Goal: Navigation & Orientation: Find specific page/section

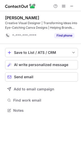
scroll to position [107, 81]
